Goal: Transaction & Acquisition: Purchase product/service

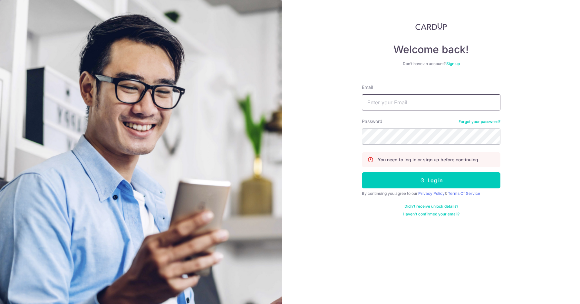
click at [379, 102] on input "Email" at bounding box center [431, 102] width 138 height 16
click at [401, 105] on input "Email" at bounding box center [431, 102] width 138 height 16
type input "sebastian.mueller@minglabs.com"
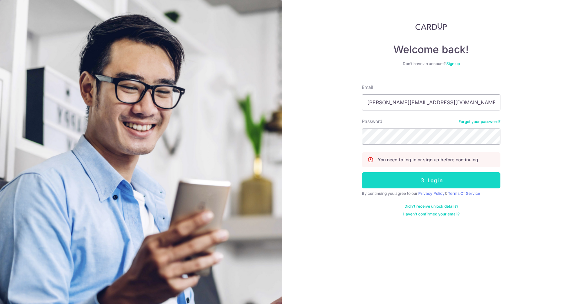
click at [420, 180] on icon "submit" at bounding box center [422, 180] width 5 height 5
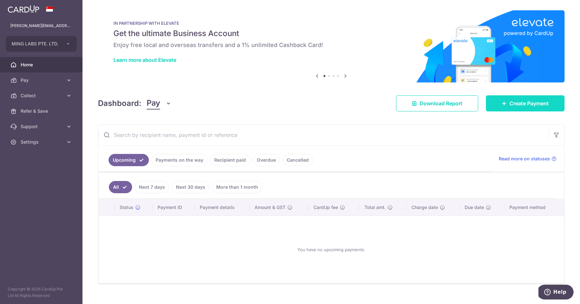
click at [519, 102] on span "Create Payment" at bounding box center [528, 103] width 39 height 8
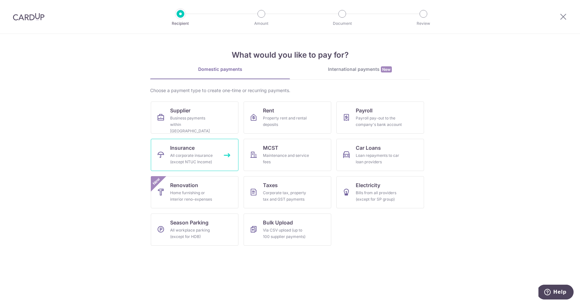
click at [205, 157] on div "All corporate insurance (except NTUC Income)" at bounding box center [193, 158] width 46 height 13
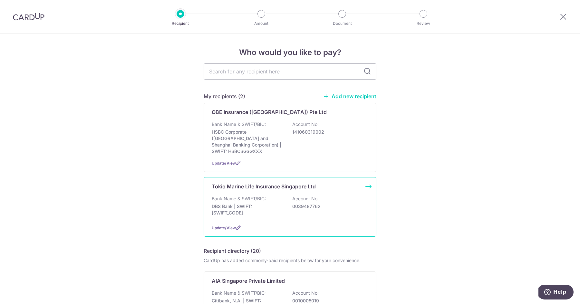
click at [280, 195] on div "Bank Name & SWIFT/BIC: DBS Bank | SWIFT: DBSSSGSGXXX Account No: 0039487762" at bounding box center [290, 207] width 156 height 24
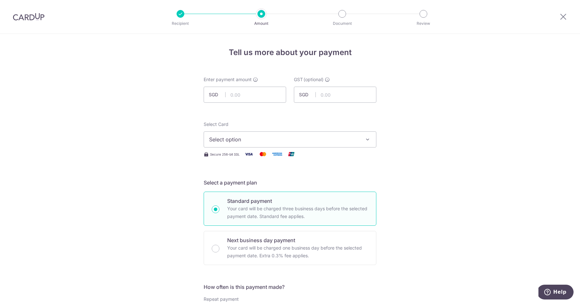
click at [246, 137] on span "Select option" at bounding box center [284, 140] width 150 height 8
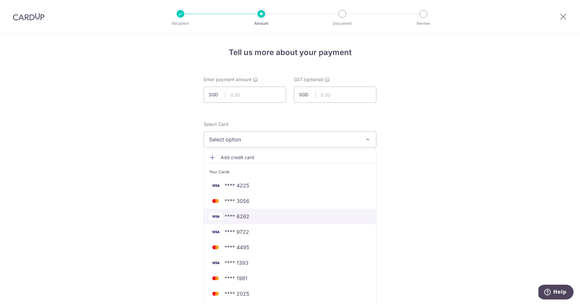
click at [253, 218] on span "**** 6262" at bounding box center [290, 217] width 162 height 8
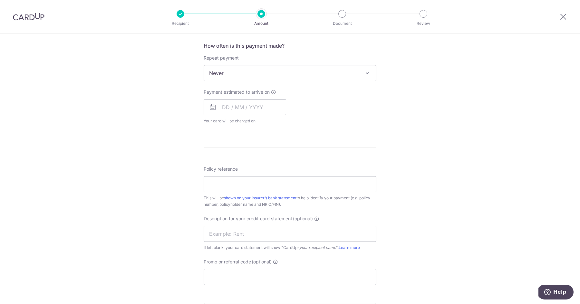
scroll to position [246, 0]
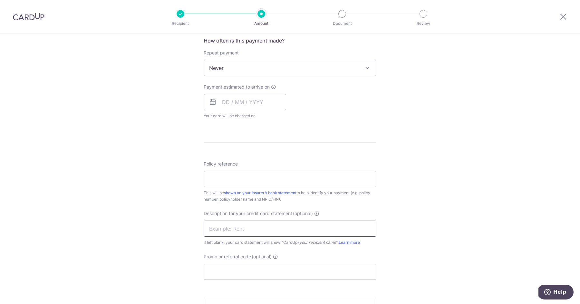
click at [255, 224] on input "text" at bounding box center [290, 229] width 173 height 16
click at [219, 269] on input "Promo or referral code (optional)" at bounding box center [290, 272] width 173 height 16
paste input "BOFF185"
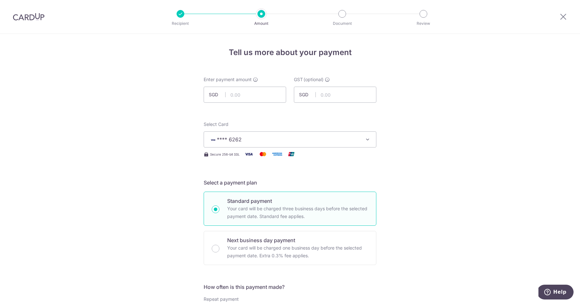
scroll to position [122, 0]
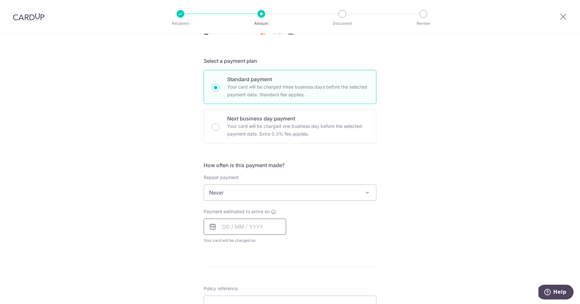
type input "BOFF185"
click at [251, 229] on input "text" at bounding box center [245, 227] width 82 height 16
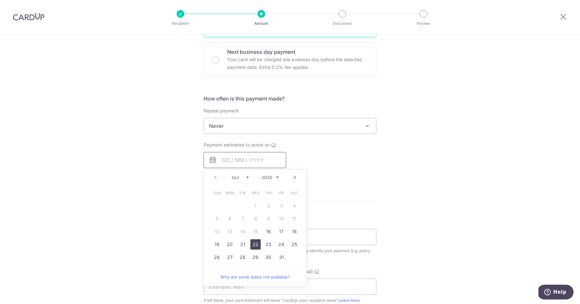
scroll to position [201, 0]
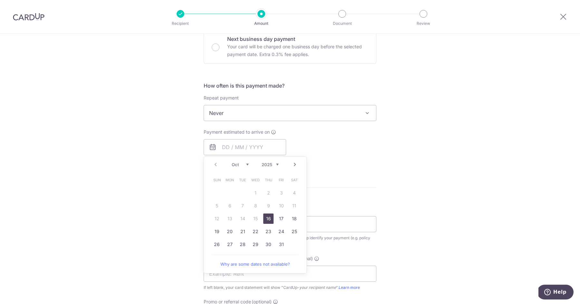
click at [268, 218] on link "16" at bounding box center [268, 218] width 10 height 10
type input "16/10/2025"
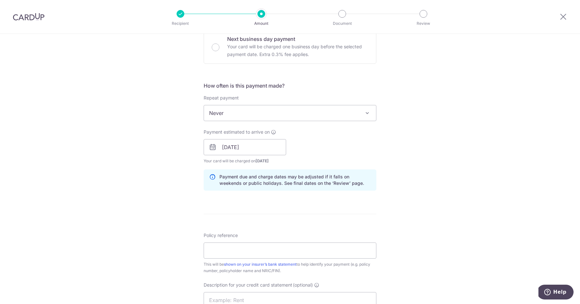
click at [189, 223] on div "Tell us more about your payment Enter payment amount SGD GST (optional) SGD Sel…" at bounding box center [290, 173] width 580 height 681
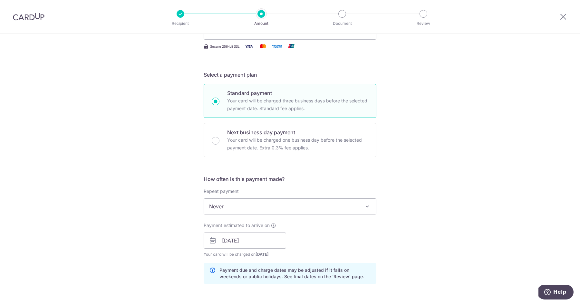
scroll to position [0, 0]
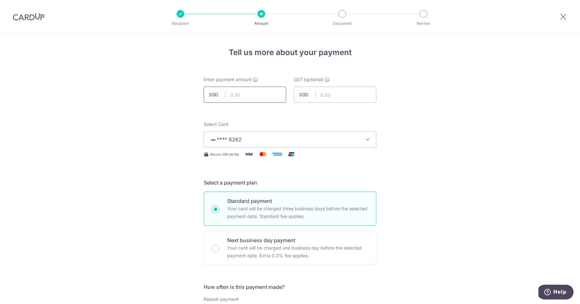
click at [239, 92] on input "text" at bounding box center [245, 95] width 82 height 16
type input "16,210.74"
click at [342, 96] on input "text" at bounding box center [335, 95] width 82 height 16
click at [343, 96] on input "1,458.01" at bounding box center [335, 95] width 82 height 16
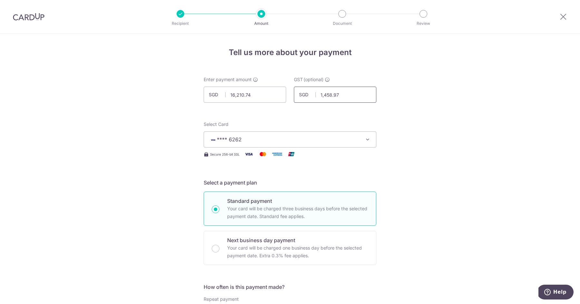
type input "1,458.97"
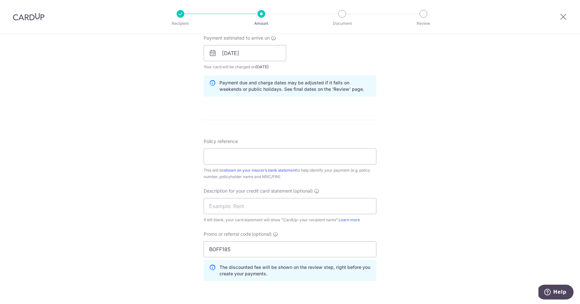
scroll to position [299, 0]
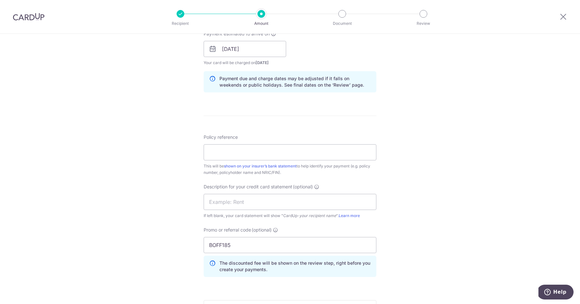
click at [235, 139] on label "Policy reference" at bounding box center [221, 137] width 34 height 6
click at [235, 144] on input "Policy reference" at bounding box center [290, 152] width 173 height 16
click at [235, 154] on input "Policy reference" at bounding box center [290, 152] width 173 height 16
click at [230, 158] on input "Policy reference" at bounding box center [290, 152] width 173 height 16
paste input "50011549"
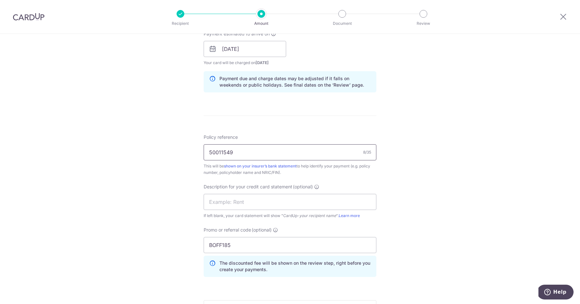
type input "50011549"
click at [152, 179] on div "Tell us more about your payment Enter payment amount SGD 16,210.74 16210.74 GST…" at bounding box center [290, 74] width 580 height 681
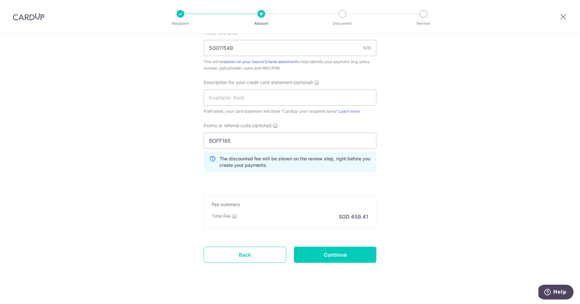
scroll to position [406, 0]
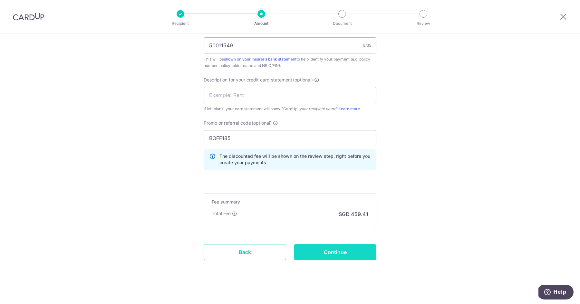
click at [341, 251] on input "Continue" at bounding box center [335, 252] width 82 height 16
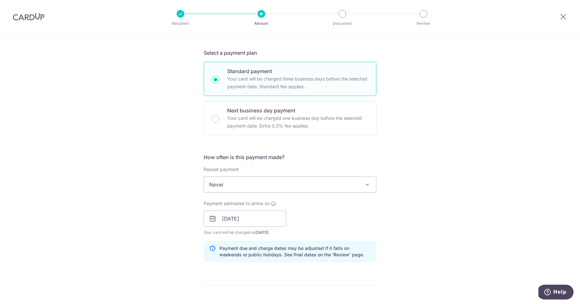
scroll to position [125, 0]
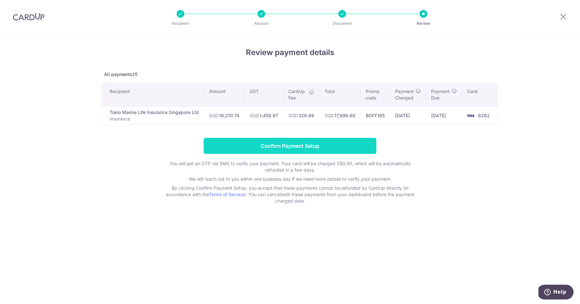
click at [284, 148] on input "Confirm Payment Setup" at bounding box center [290, 146] width 173 height 16
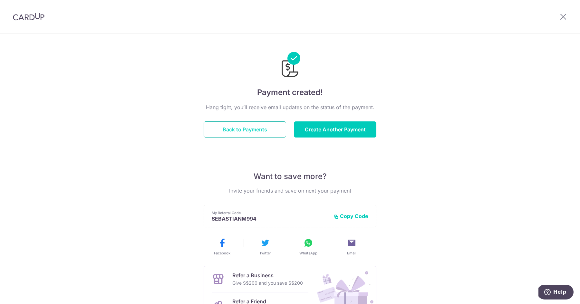
click at [242, 128] on button "Back to Payments" at bounding box center [245, 129] width 82 height 16
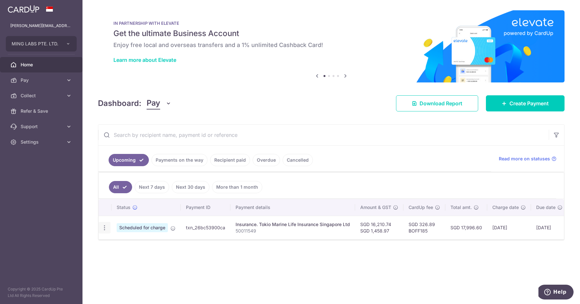
click at [103, 230] on icon "button" at bounding box center [104, 227] width 7 height 7
click at [152, 227] on span "Scheduled for charge" at bounding box center [142, 227] width 51 height 9
click at [172, 229] on icon at bounding box center [172, 228] width 5 height 5
